Goal: Task Accomplishment & Management: Use online tool/utility

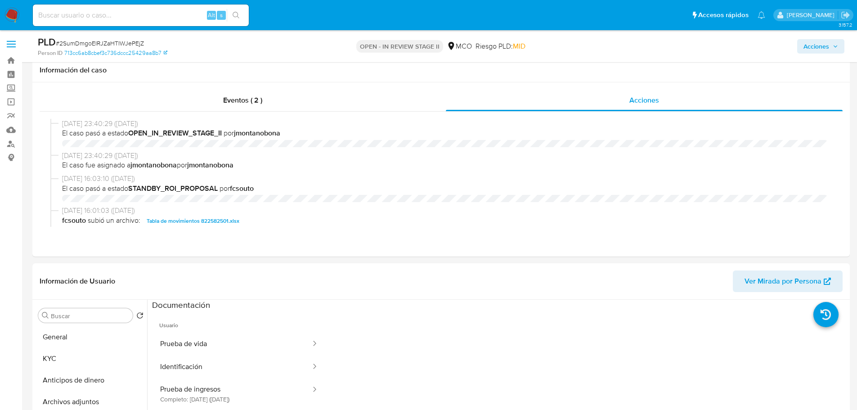
select select "10"
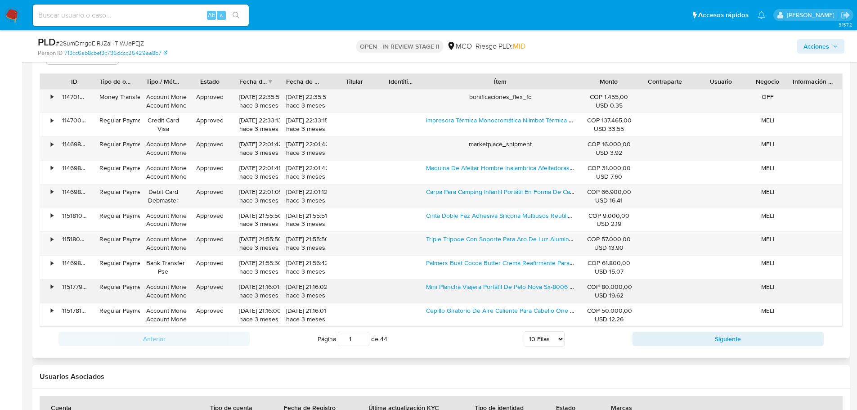
scroll to position [1304, 0]
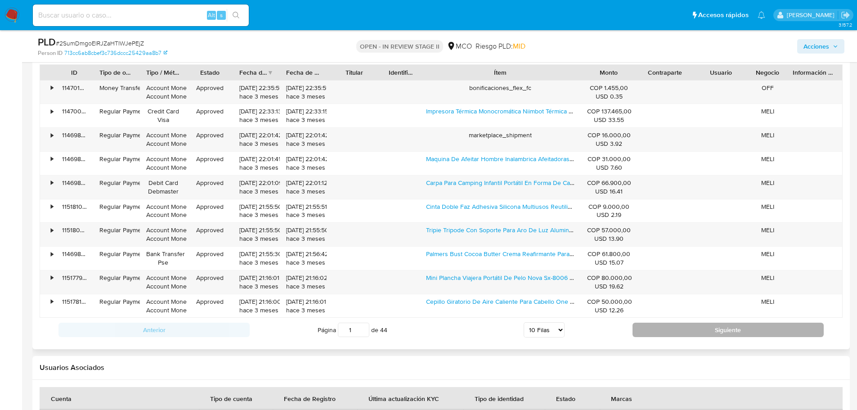
click at [660, 327] on button "Siguiente" at bounding box center [727, 329] width 191 height 14
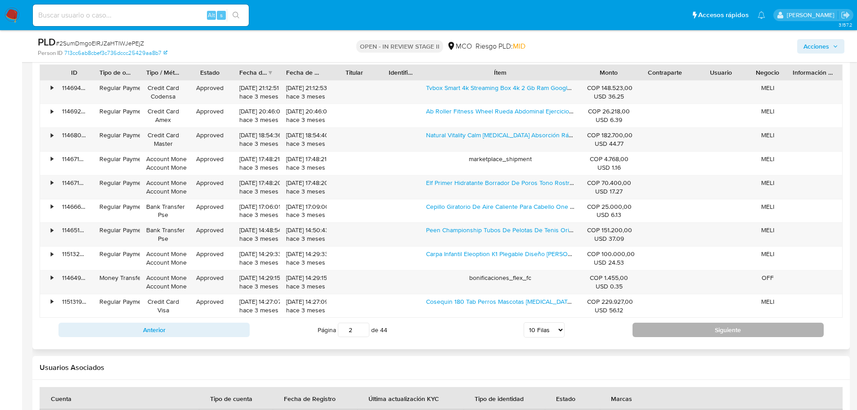
click at [699, 329] on button "Siguiente" at bounding box center [727, 329] width 191 height 14
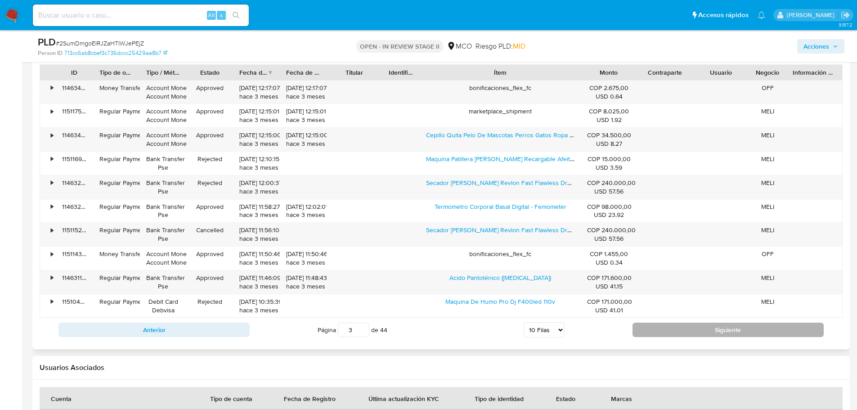
click at [673, 328] on button "Siguiente" at bounding box center [727, 329] width 191 height 14
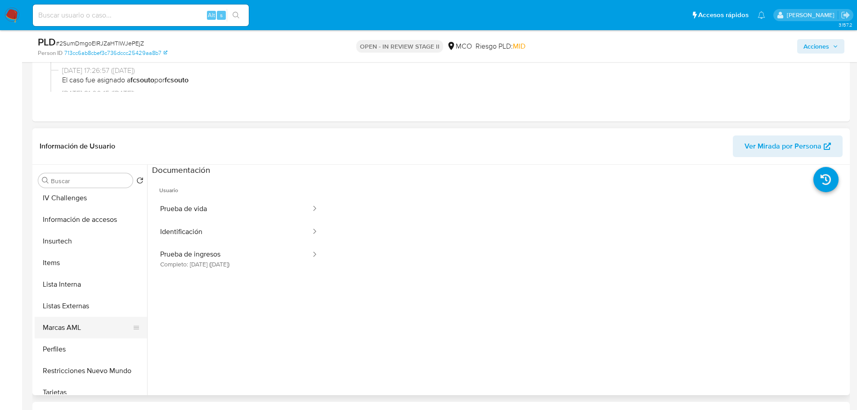
scroll to position [380, 0]
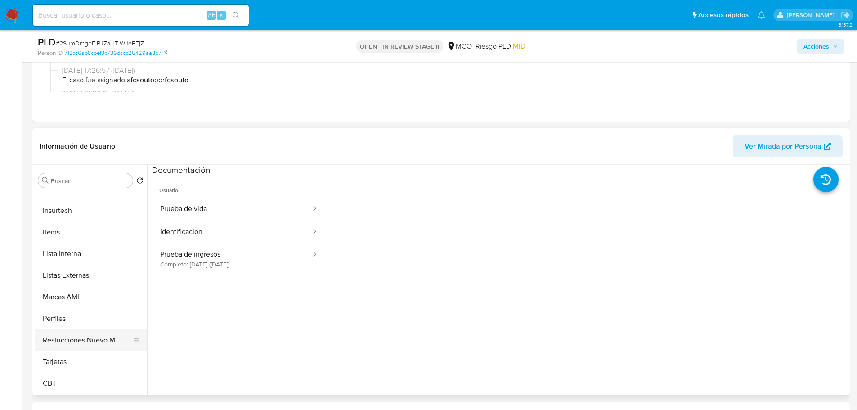
click at [101, 341] on button "Restricciones Nuevo Mundo" at bounding box center [87, 340] width 105 height 22
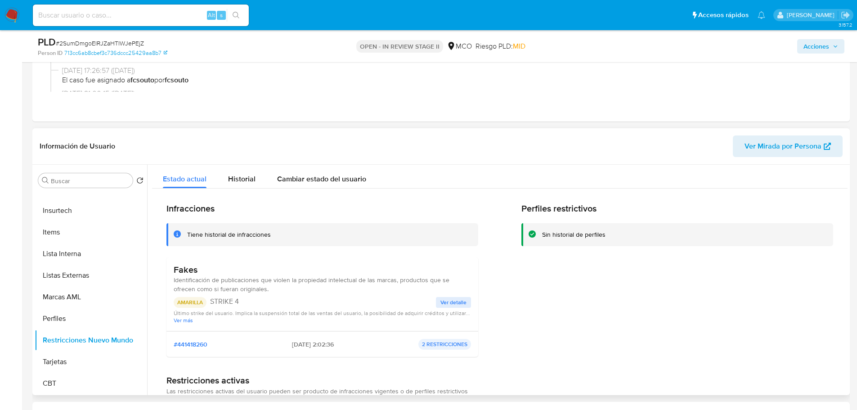
click at [179, 322] on span "Ver más" at bounding box center [322, 320] width 297 height 7
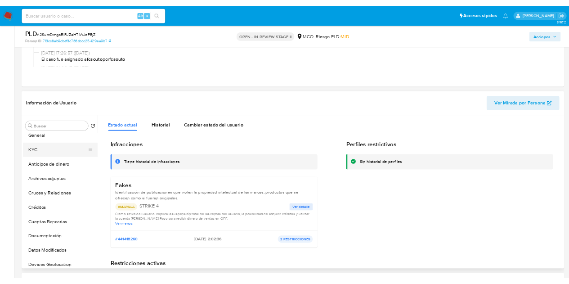
scroll to position [0, 0]
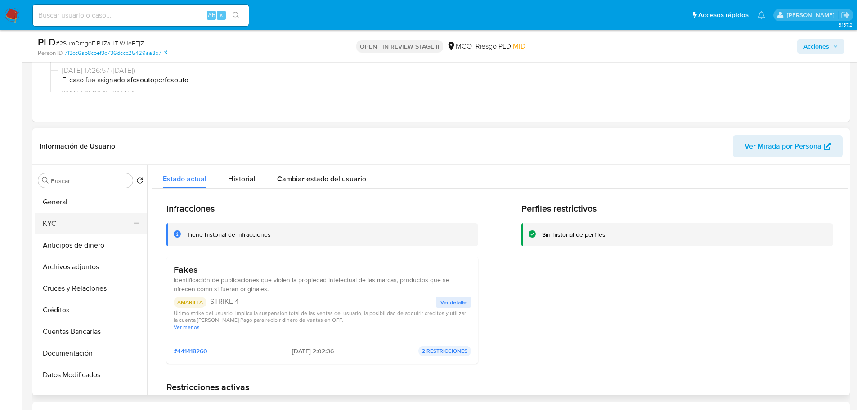
click at [72, 229] on button "KYC" at bounding box center [87, 224] width 105 height 22
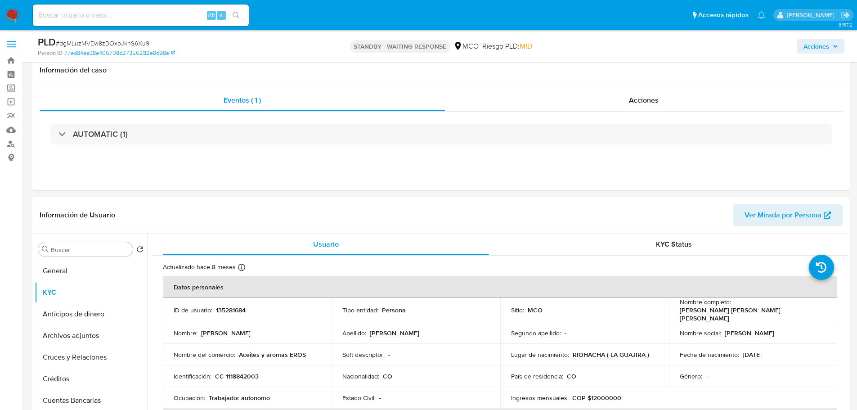
select select "10"
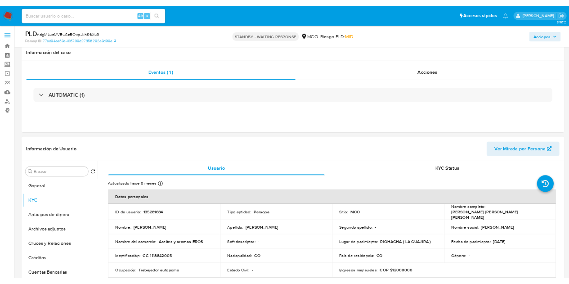
scroll to position [45, 0]
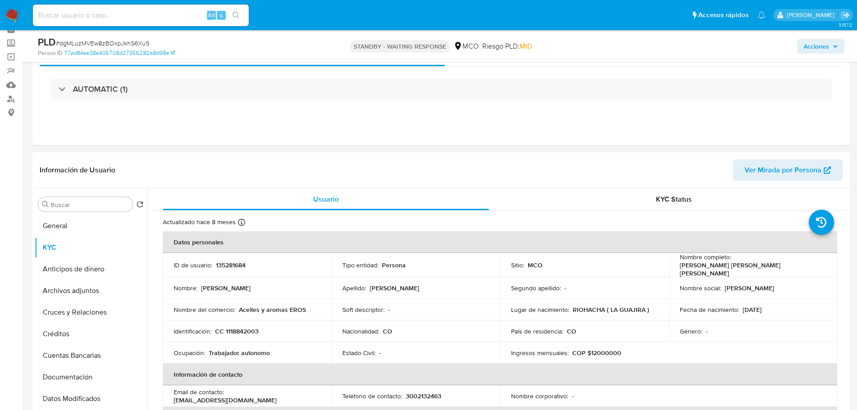
click at [449, 294] on td "Apellido : Solano Carrillo" at bounding box center [415, 288] width 169 height 22
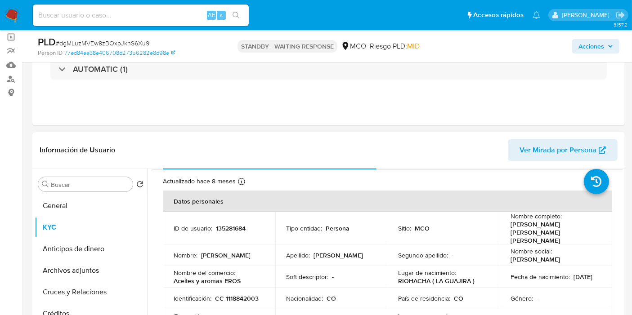
scroll to position [0, 0]
